Goal: Navigation & Orientation: Find specific page/section

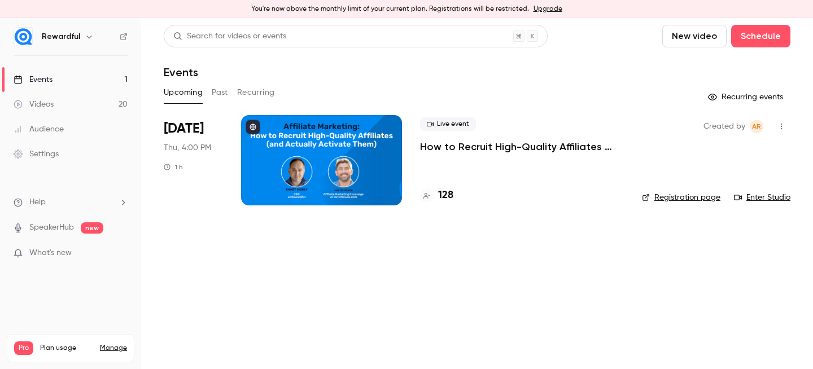
click at [768, 194] on link "Enter Studio" at bounding box center [762, 197] width 56 height 11
click at [441, 192] on h4 "128" at bounding box center [445, 195] width 15 height 15
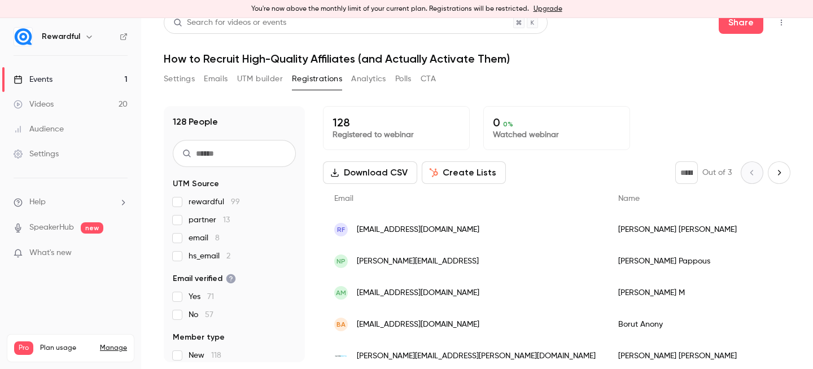
click at [60, 80] on link "Events 1" at bounding box center [70, 79] width 141 height 25
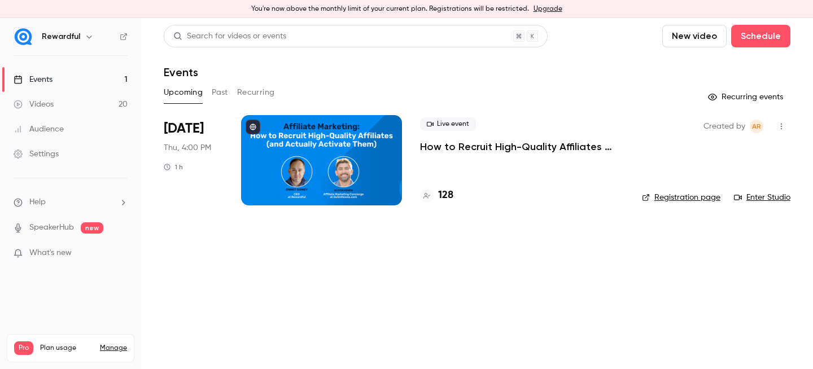
click at [750, 195] on link "Enter Studio" at bounding box center [762, 197] width 56 height 11
click at [541, 258] on main "Search for videos or events New video Schedule Events Upcoming Past Recurring R…" at bounding box center [477, 193] width 672 height 351
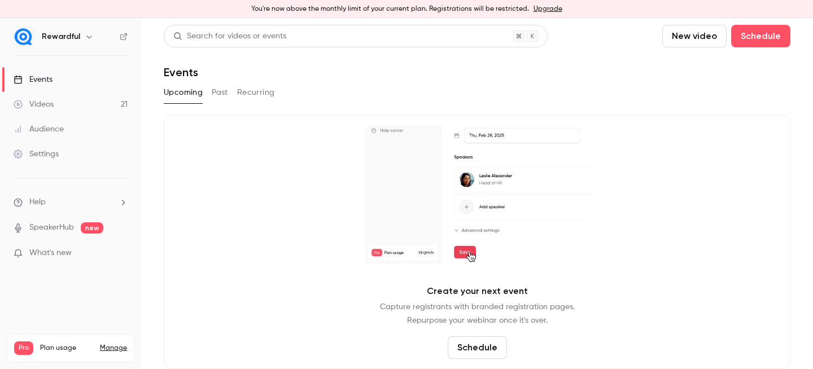
click at [59, 75] on link "Events" at bounding box center [70, 79] width 141 height 25
click at [215, 87] on button "Past" at bounding box center [220, 93] width 16 height 18
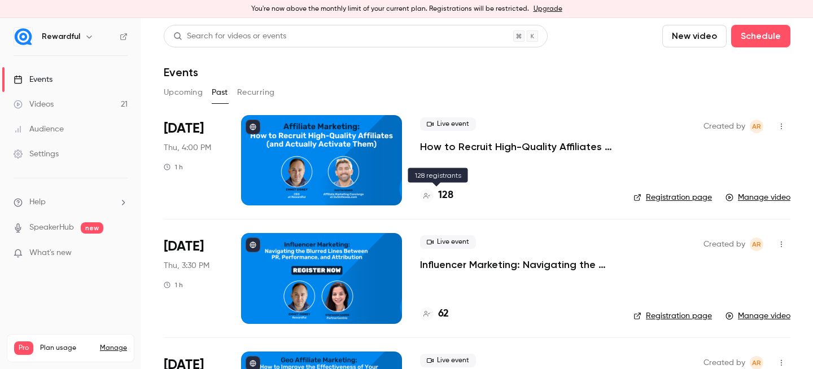
click at [438, 196] on h4 "128" at bounding box center [445, 195] width 15 height 15
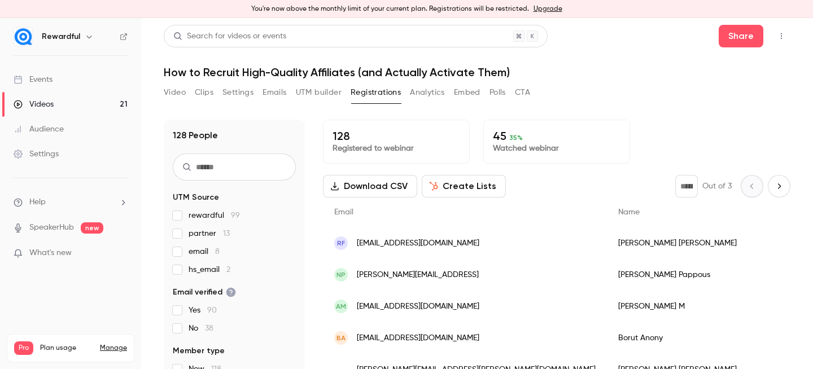
click at [52, 83] on div "Events" at bounding box center [33, 79] width 39 height 11
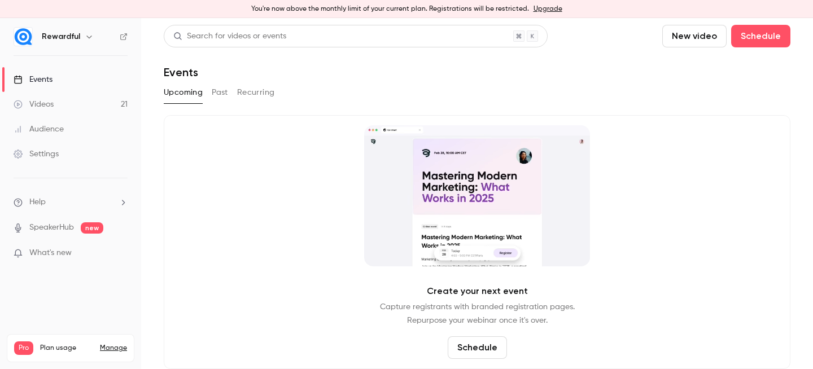
click at [220, 85] on button "Past" at bounding box center [220, 93] width 16 height 18
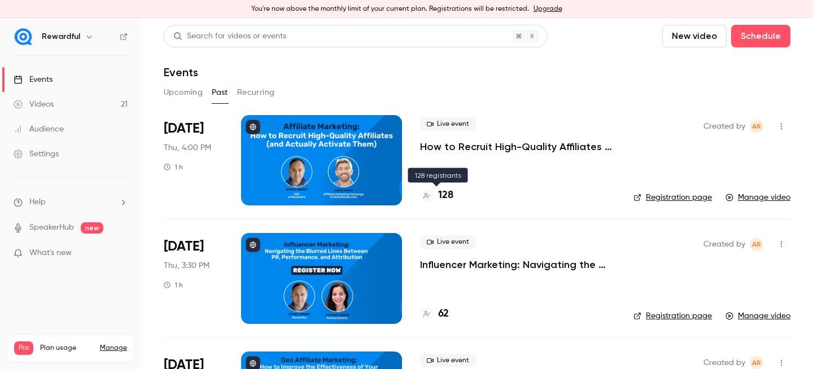
click at [443, 196] on h4 "128" at bounding box center [445, 195] width 15 height 15
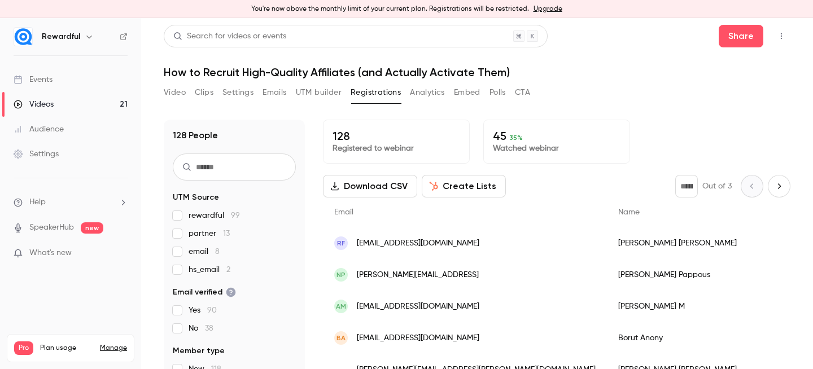
click at [46, 85] on div "Events" at bounding box center [33, 79] width 39 height 11
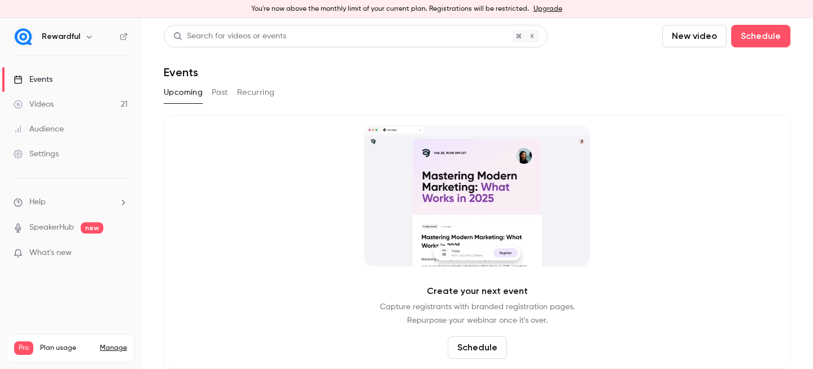
click at [224, 91] on button "Past" at bounding box center [220, 93] width 16 height 18
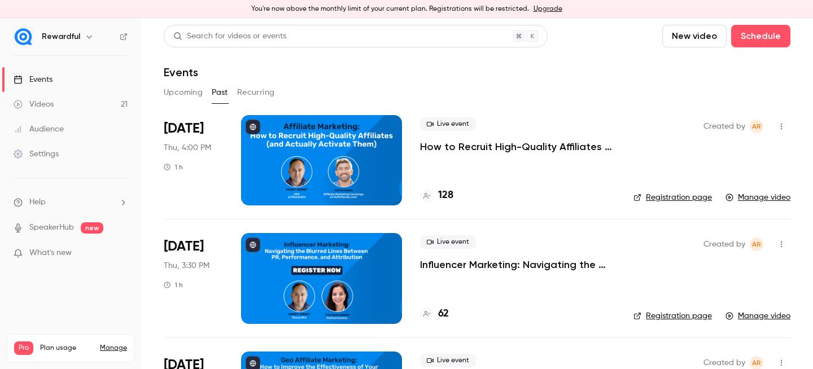
click at [449, 192] on h4 "128" at bounding box center [445, 195] width 15 height 15
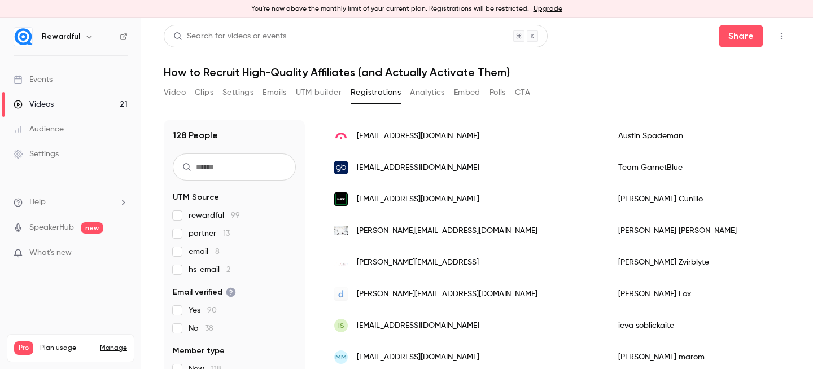
scroll to position [331, 0]
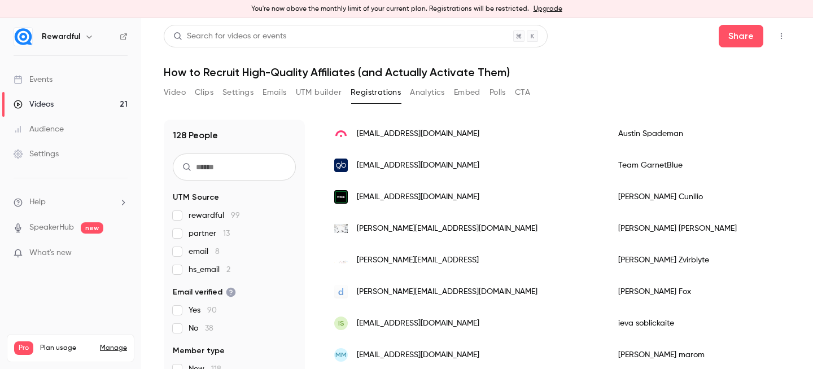
click at [25, 95] on link "Videos 21" at bounding box center [70, 104] width 141 height 25
